Goal: Information Seeking & Learning: Learn about a topic

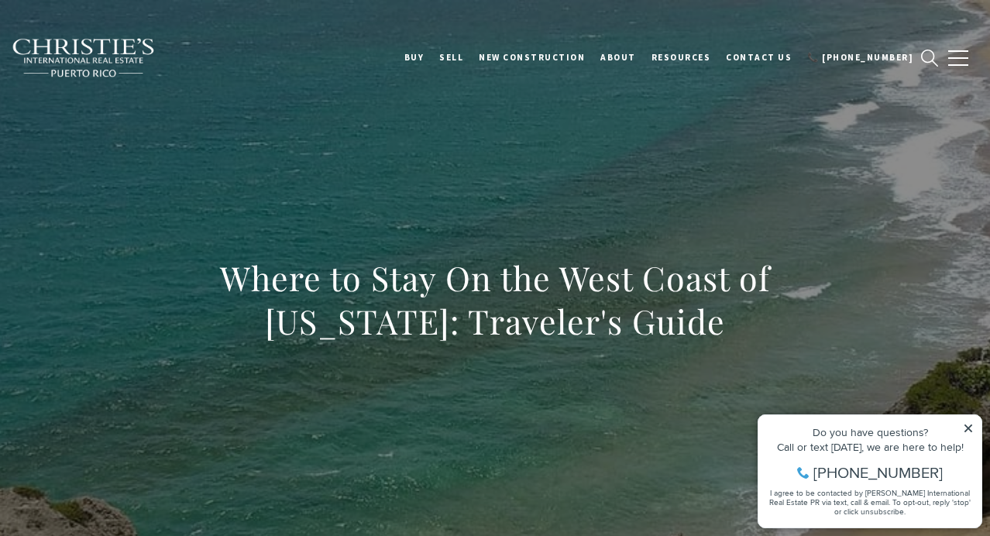
click at [970, 428] on icon at bounding box center [968, 428] width 11 height 11
click at [339, 184] on div "Where to Stay On the West Coast of [US_STATE]: Traveler's Guide" at bounding box center [495, 309] width 990 height 465
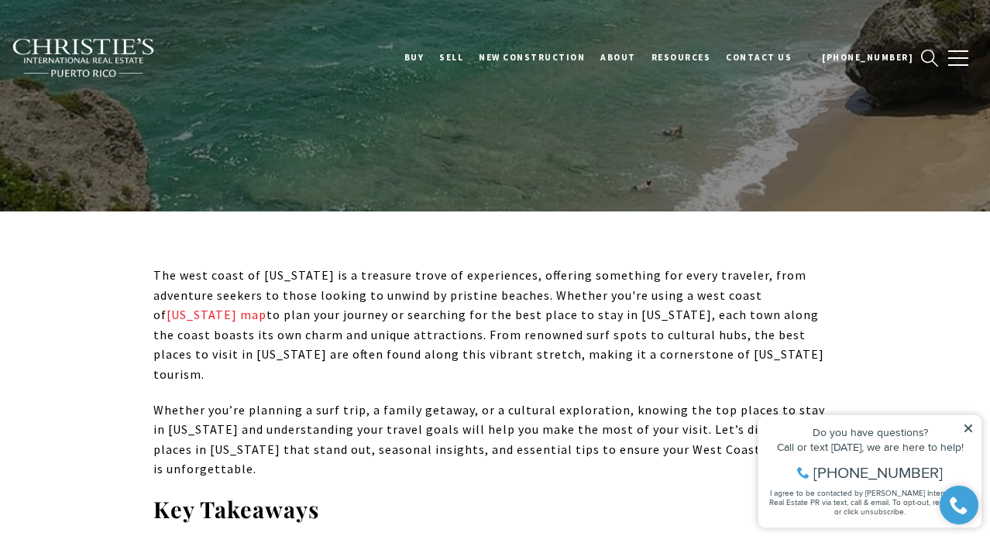
scroll to position [505, 0]
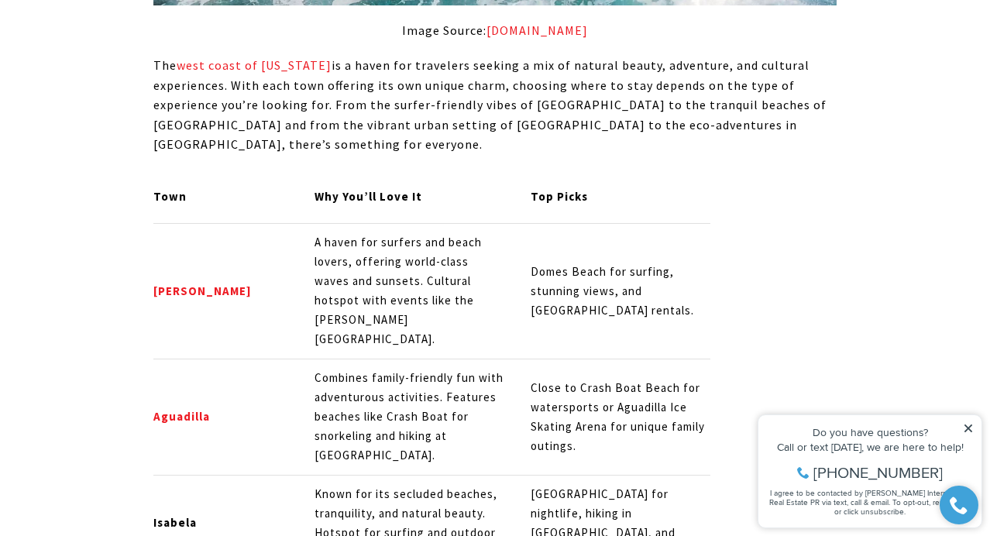
scroll to position [1738, 0]
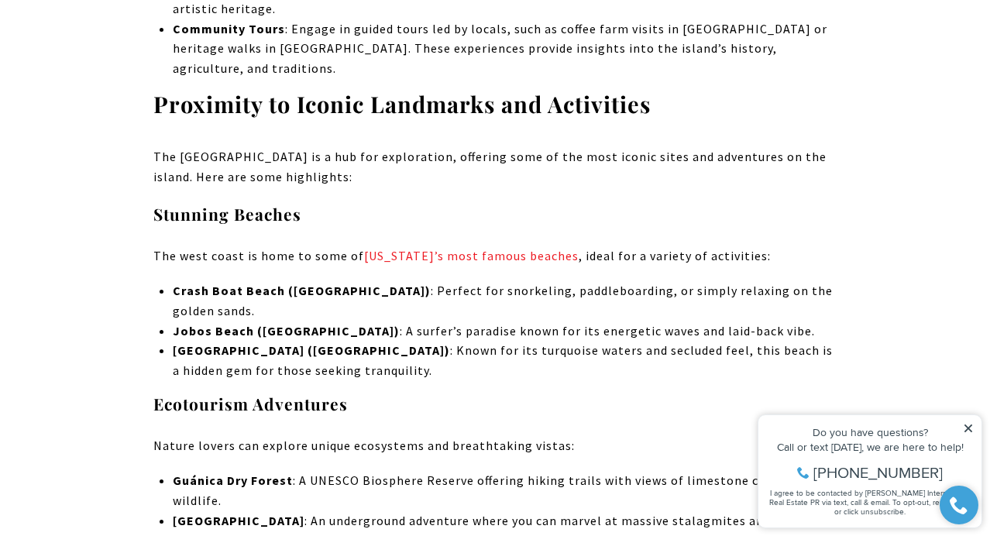
scroll to position [4241, 0]
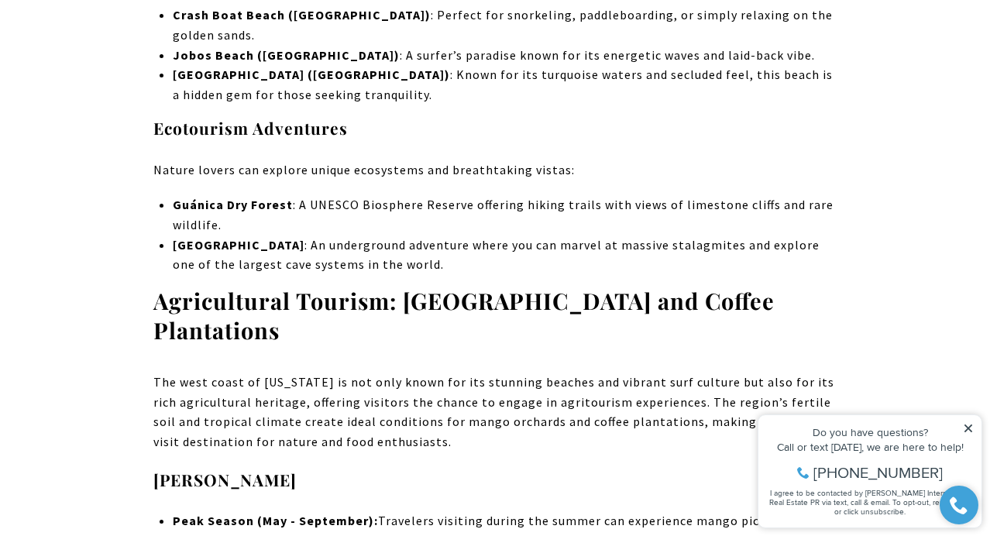
scroll to position [4516, 0]
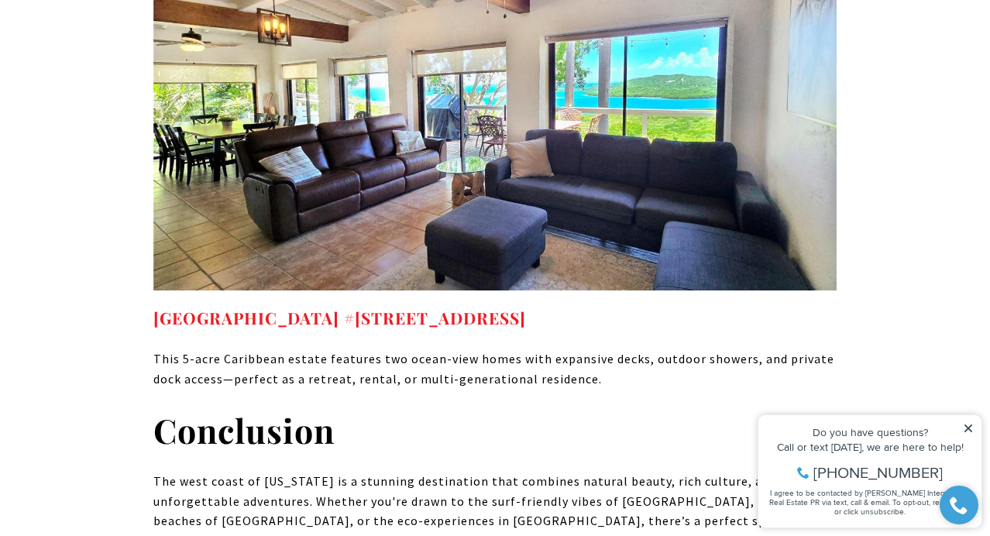
scroll to position [10297, 0]
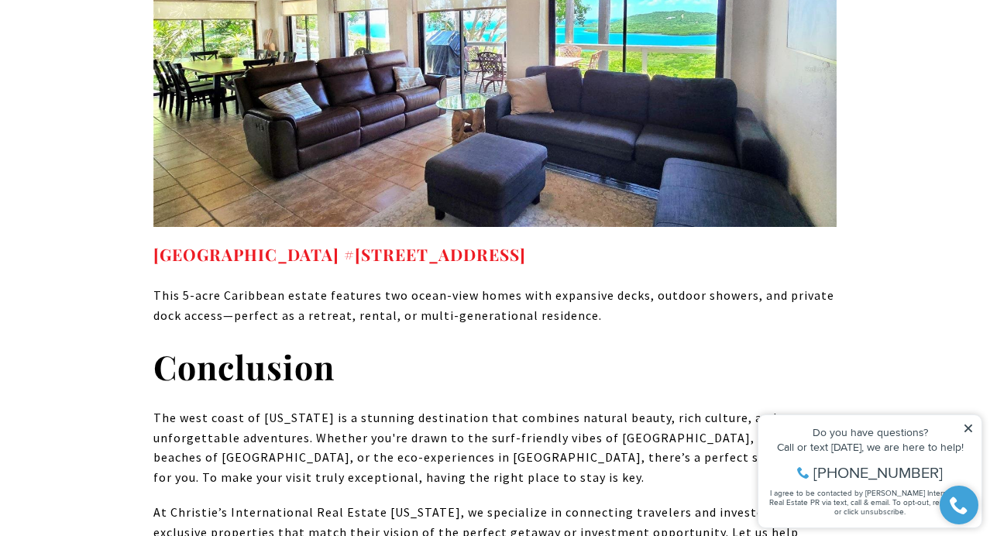
click at [968, 428] on icon at bounding box center [968, 429] width 8 height 8
